Goal: Task Accomplishment & Management: Complete application form

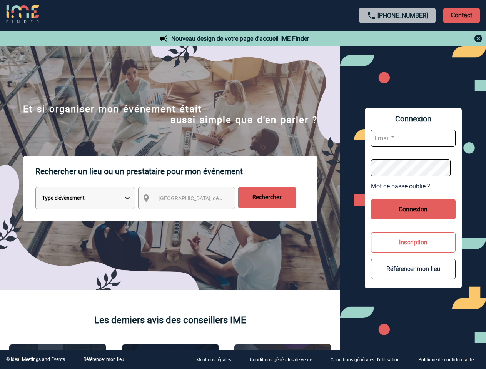
click at [243, 185] on p "Rechercher un lieu ou un prestataire pour mon événement" at bounding box center [176, 171] width 282 height 31
click at [461, 15] on p "Contact" at bounding box center [461, 15] width 37 height 15
click at [397, 38] on div at bounding box center [397, 38] width 171 height 9
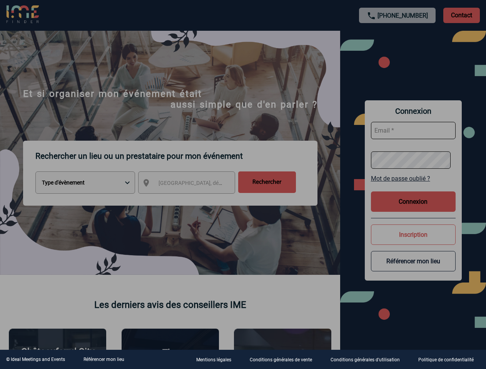
click at [193, 200] on div at bounding box center [243, 184] width 486 height 369
click at [413, 186] on div at bounding box center [243, 184] width 486 height 369
click at [413, 209] on div at bounding box center [243, 184] width 486 height 369
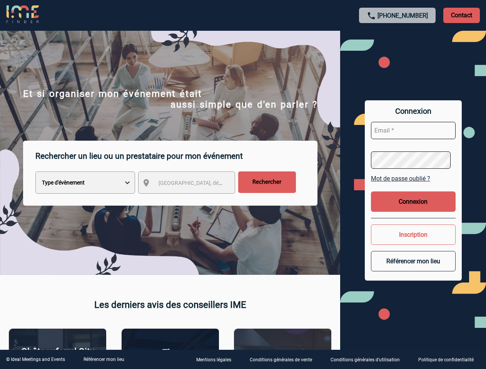
click at [413, 242] on button "Inscription" at bounding box center [413, 235] width 85 height 20
click at [413, 269] on button "Référencer mon lieu" at bounding box center [413, 261] width 85 height 20
click at [103, 360] on link "Référencer mon lieu" at bounding box center [103, 359] width 41 height 5
